Goal: Navigation & Orientation: Find specific page/section

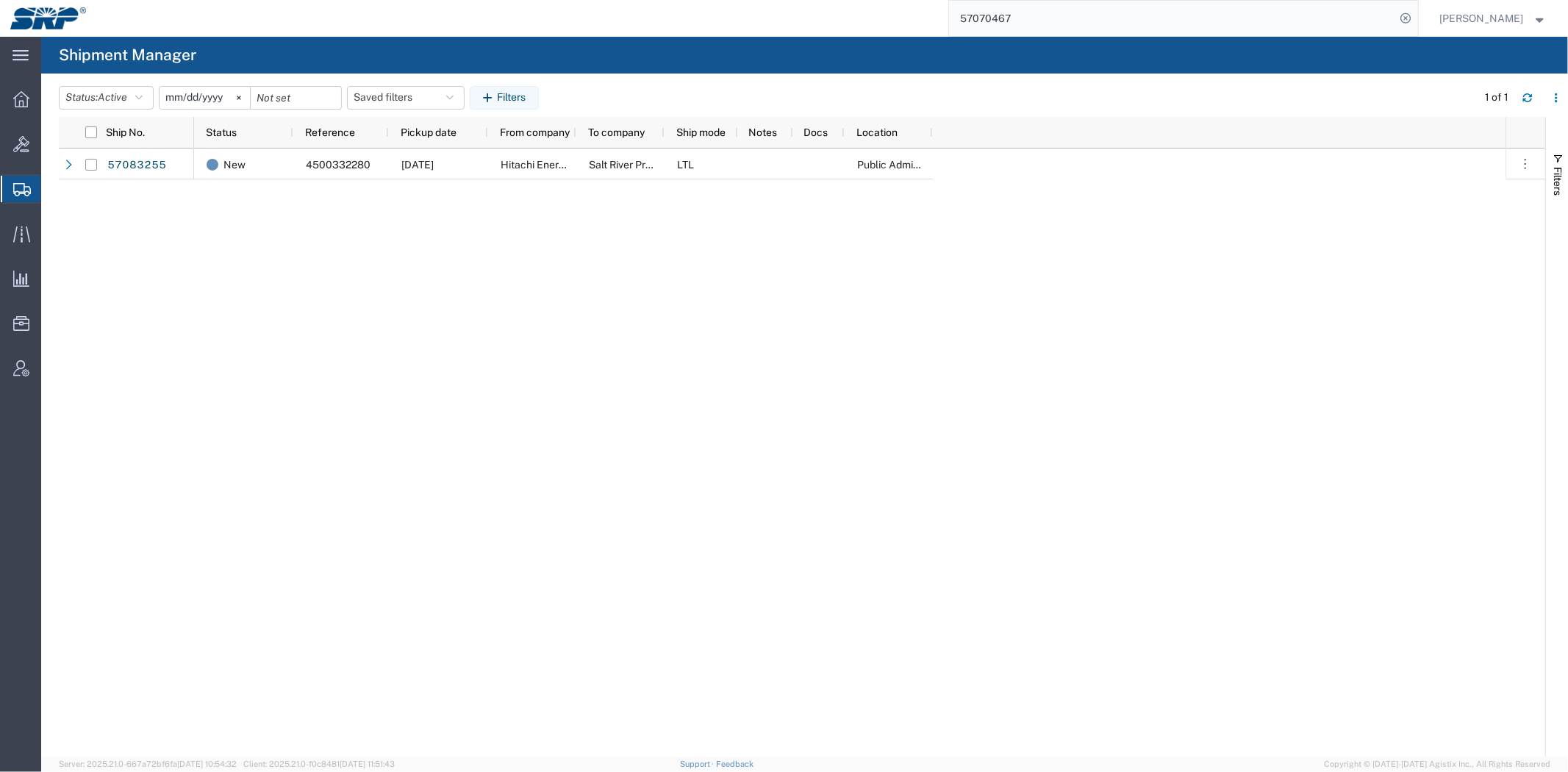
drag, startPoint x: 932, startPoint y: 758, endPoint x: 971, endPoint y: 754, distance: 39.2
click at [931, 758] on agx-app-version "Server: 2025.21.0-667a72bf6fa [DATE] 10:54:32 Client: 2025.21.0-f0c8481 [DATE] …" at bounding box center [805, 764] width 1527 height 15
click at [30, 236] on icon at bounding box center [22, 235] width 17 height 17
click at [8, 149] on div at bounding box center [21, 144] width 41 height 30
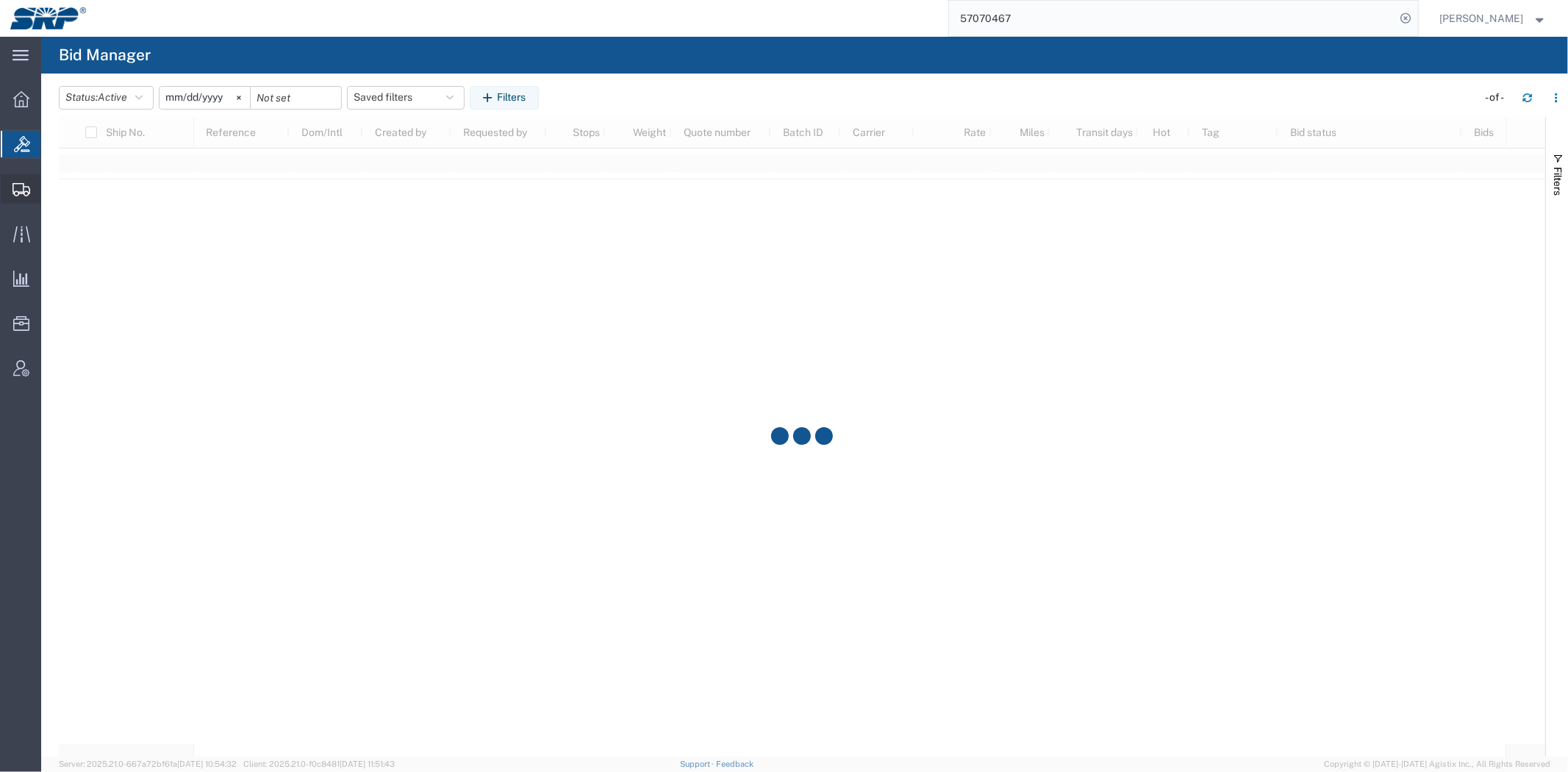
click at [15, 193] on icon at bounding box center [21, 190] width 17 height 13
click at [923, 577] on div at bounding box center [801, 437] width 1486 height 640
click at [34, 240] on div at bounding box center [21, 234] width 41 height 30
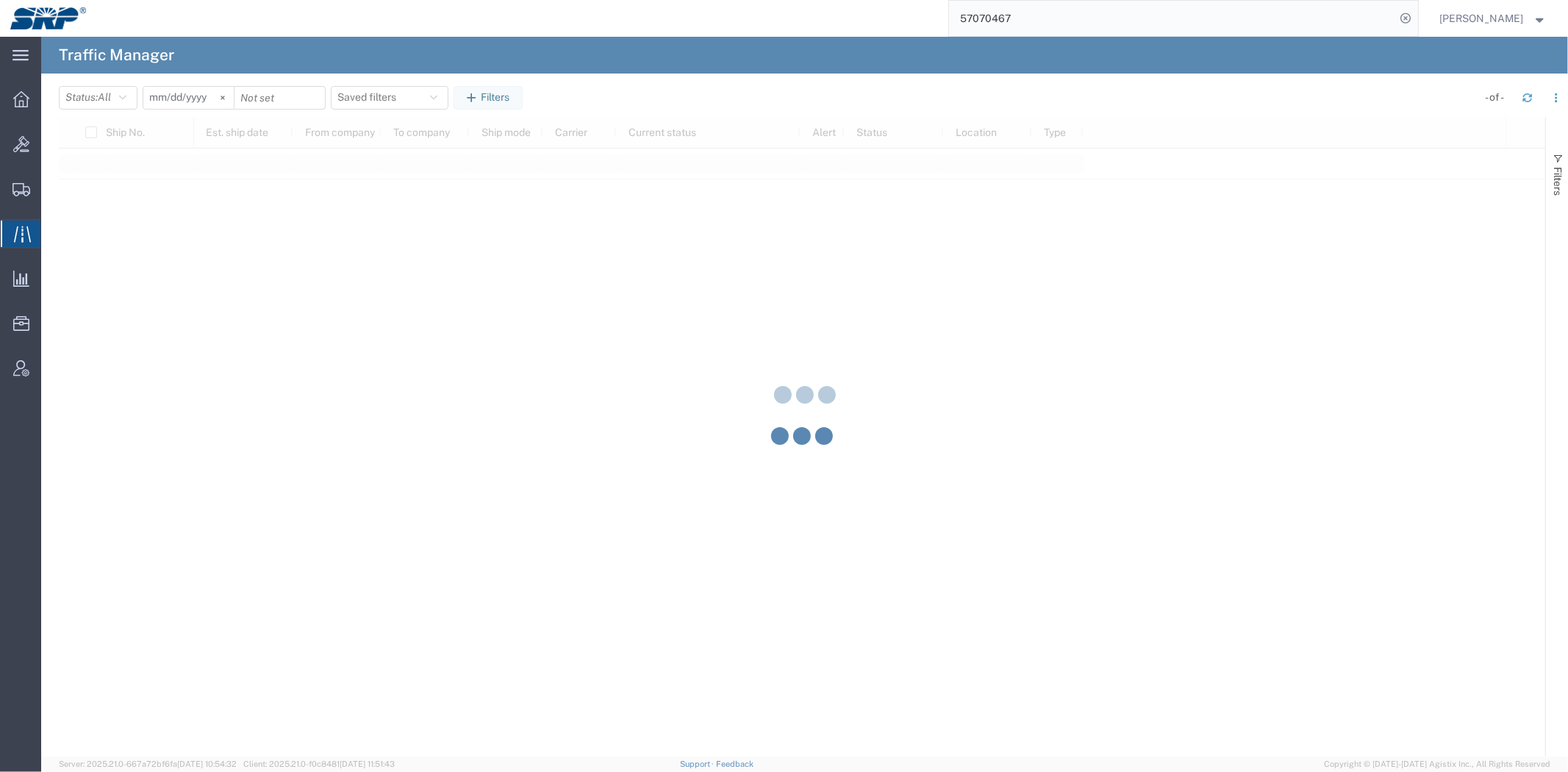
click at [886, 520] on div at bounding box center [805, 396] width 1527 height 719
